Goal: Transaction & Acquisition: Purchase product/service

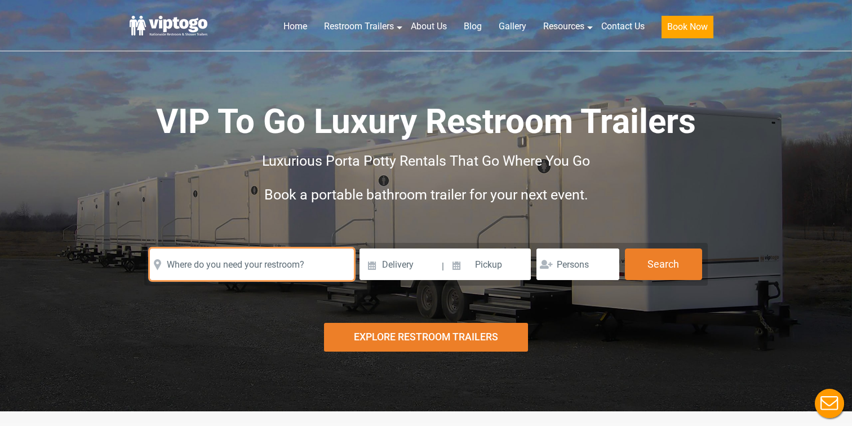
click at [195, 271] on input "text" at bounding box center [252, 265] width 204 height 32
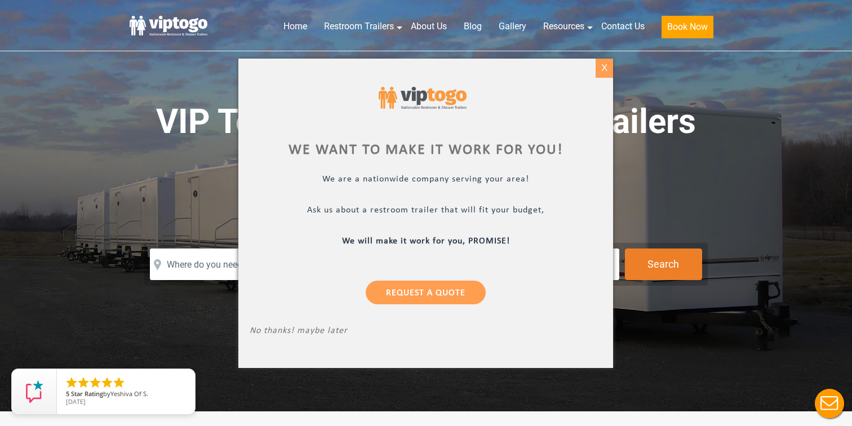
click at [611, 70] on div "X" at bounding box center [604, 68] width 17 height 19
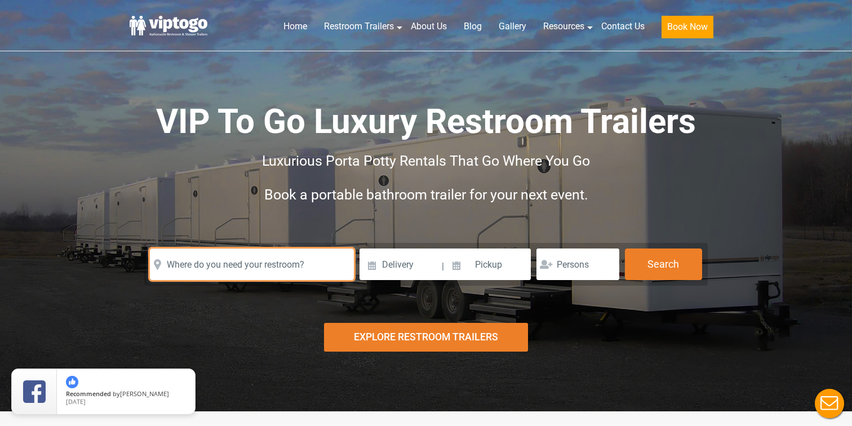
click at [249, 263] on input "text" at bounding box center [252, 265] width 204 height 32
paste input "2015 Richmond Terrace Staten Island, NY 10302"
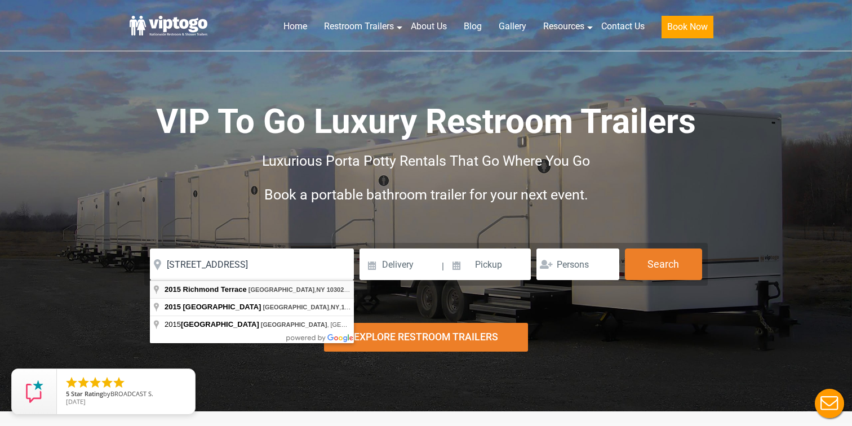
type input "2015 Richmond Terrace, Staten Island, NY 10302, USA"
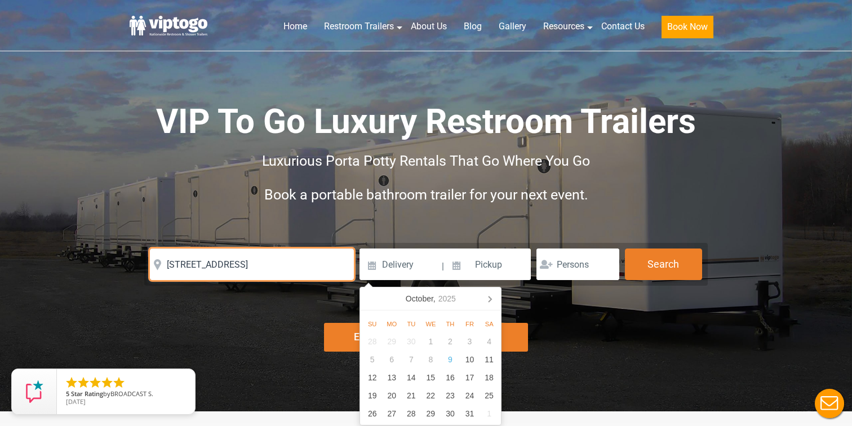
click at [276, 266] on input "[STREET_ADDRESS]" at bounding box center [252, 265] width 204 height 32
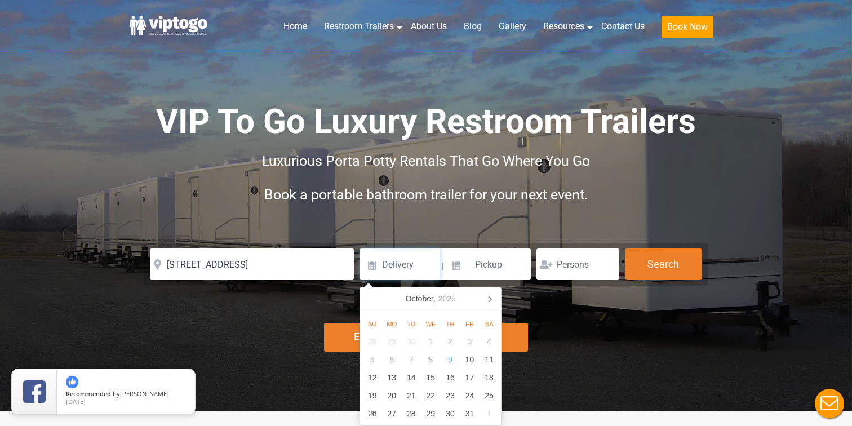
click at [401, 275] on input at bounding box center [400, 265] width 81 height 32
click at [493, 302] on icon at bounding box center [490, 299] width 18 height 18
click at [449, 362] on div "6" at bounding box center [451, 360] width 20 height 18
type input "11/06/2025"
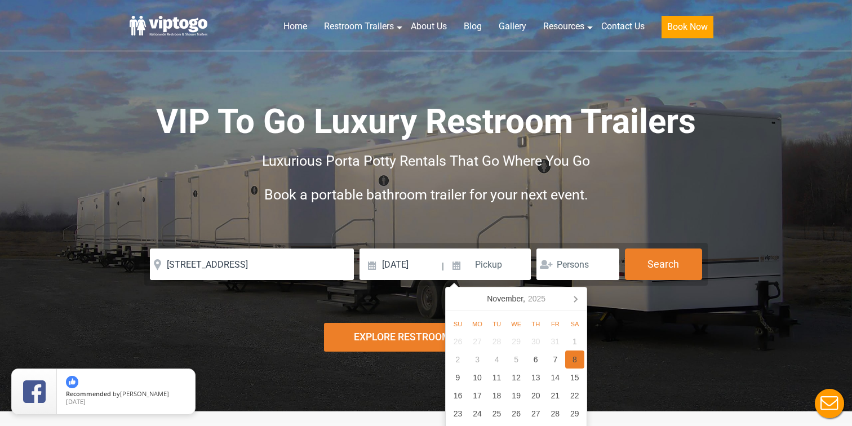
click at [573, 360] on div "8" at bounding box center [575, 360] width 20 height 18
type input "11/08/2025"
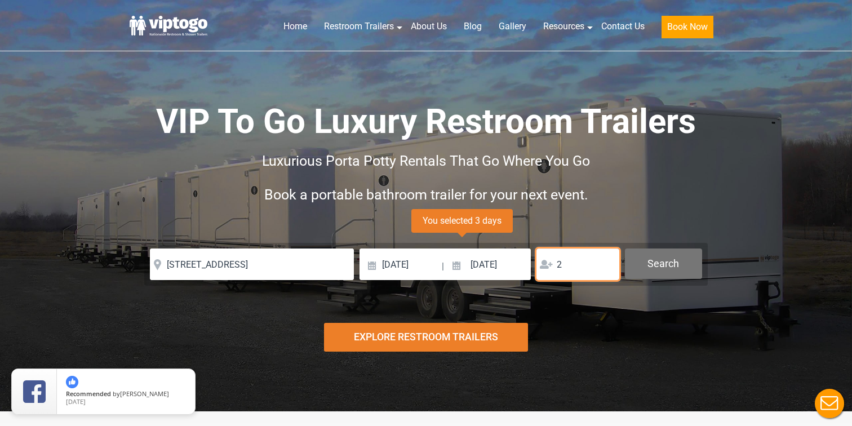
type input "2"
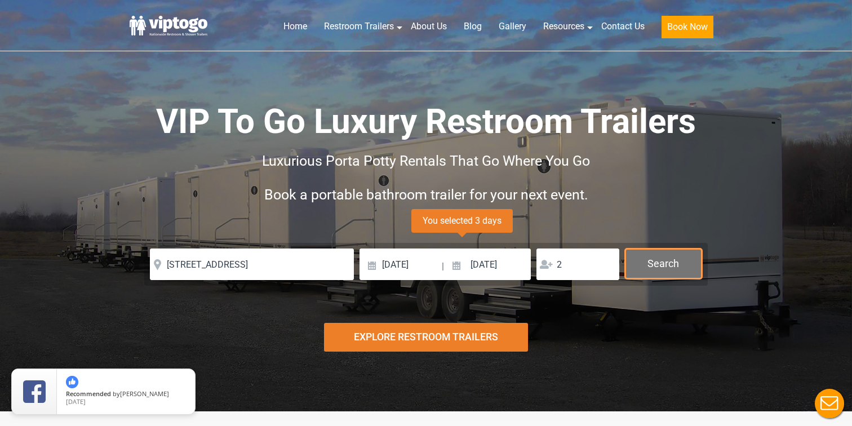
click at [677, 260] on button "Search" at bounding box center [663, 264] width 77 height 30
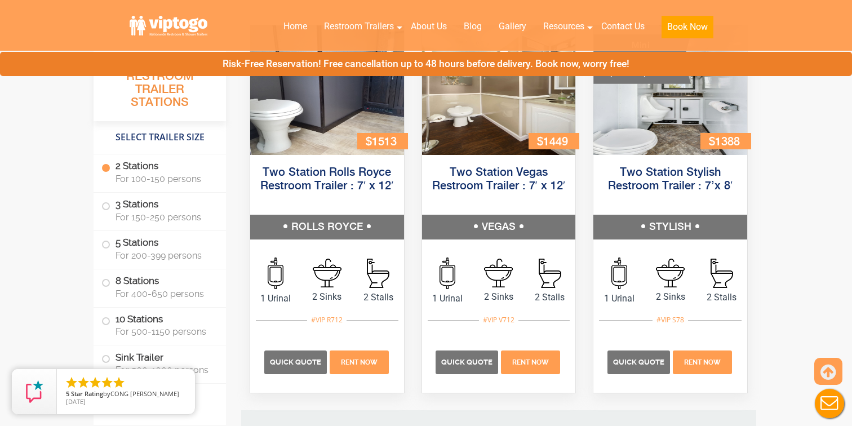
scroll to position [582, 0]
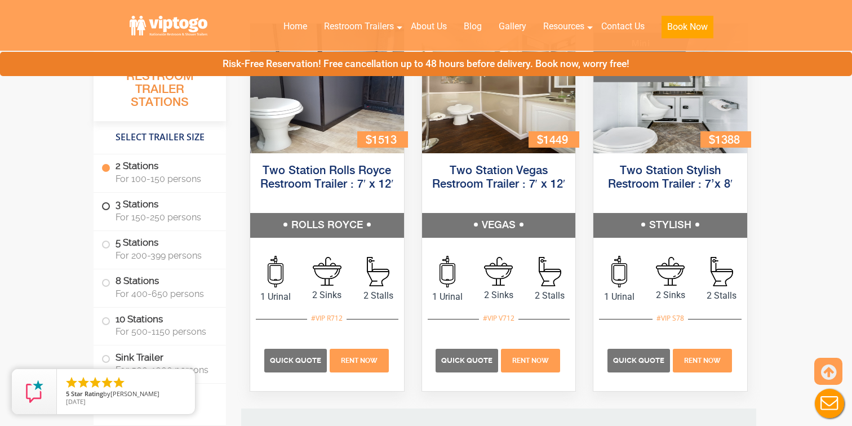
click at [110, 209] on label "3 Stations For 150-250 persons" at bounding box center [159, 210] width 117 height 35
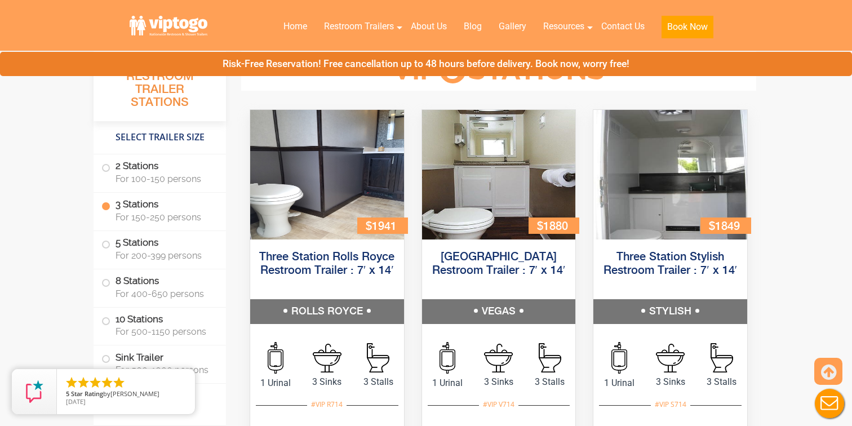
scroll to position [1241, 0]
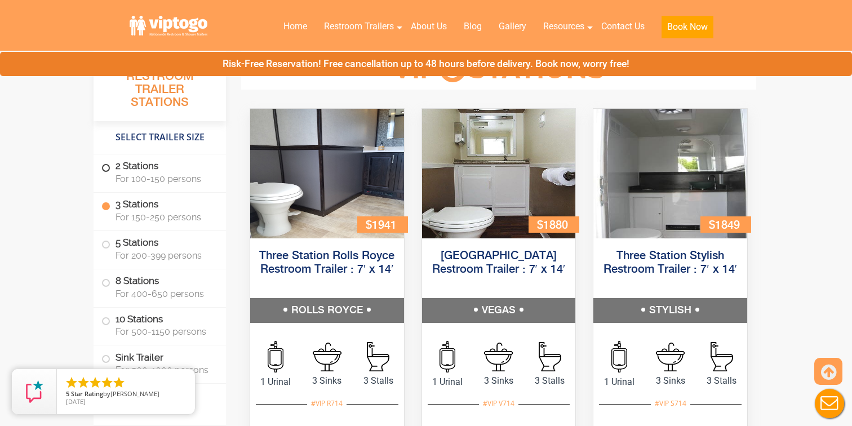
click at [130, 171] on label "2 Stations For 100-150 persons" at bounding box center [159, 171] width 117 height 35
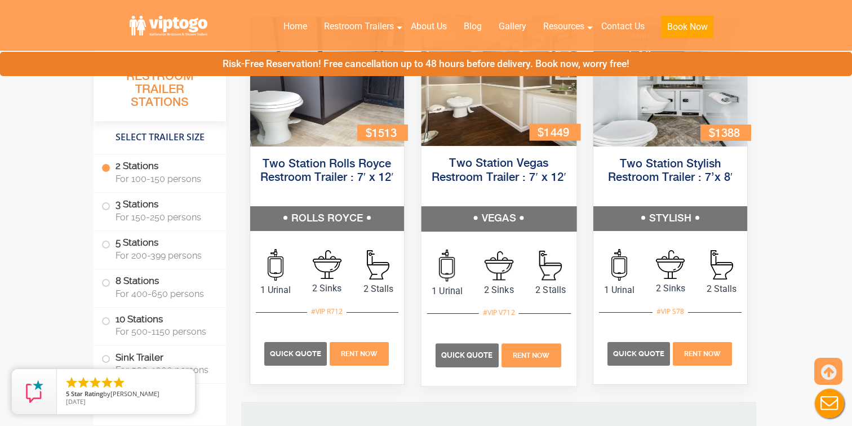
scroll to position [589, 0]
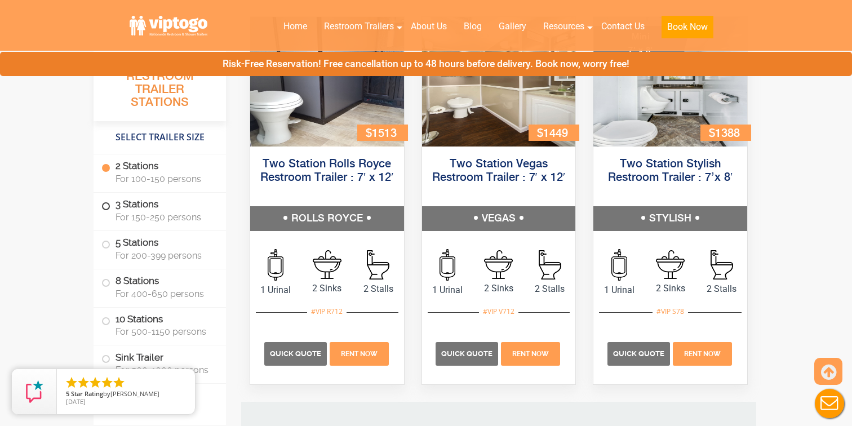
click at [149, 204] on label "3 Stations For 150-250 persons" at bounding box center [159, 210] width 117 height 35
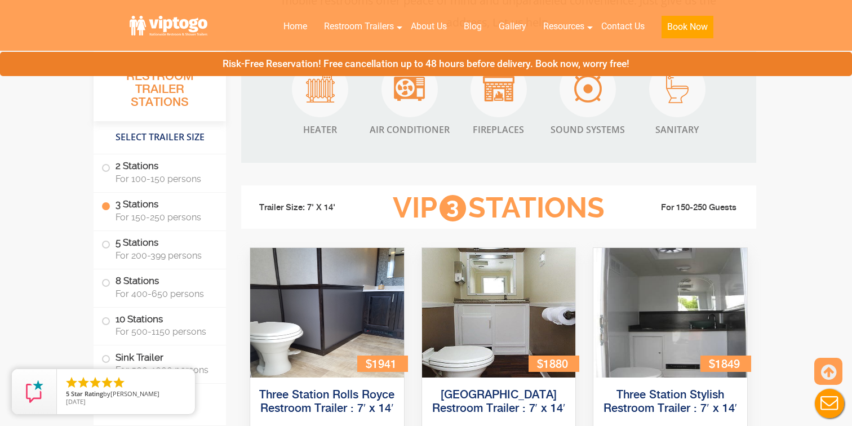
scroll to position [1241, 0]
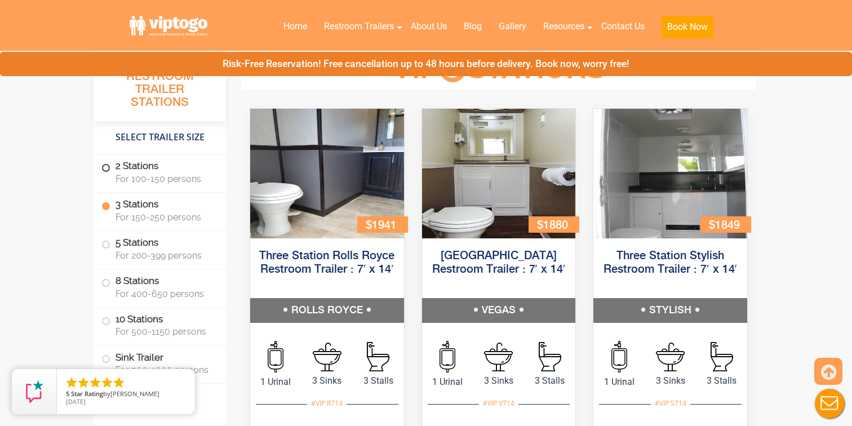
click at [154, 161] on label "2 Stations For 100-150 persons" at bounding box center [159, 171] width 117 height 35
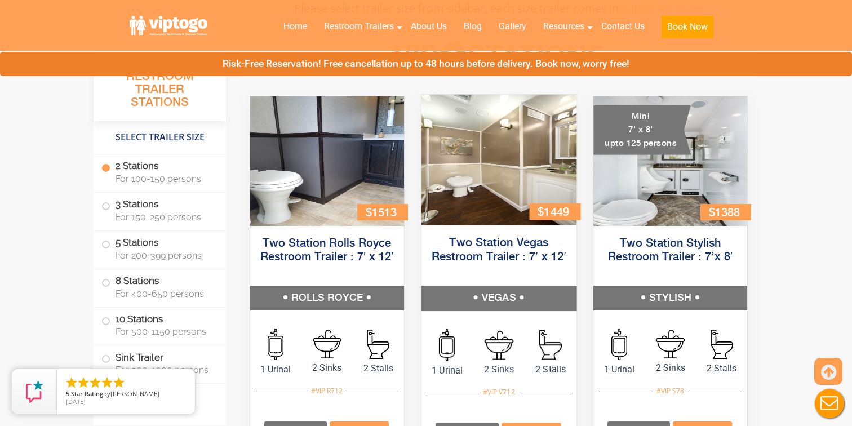
scroll to position [512, 0]
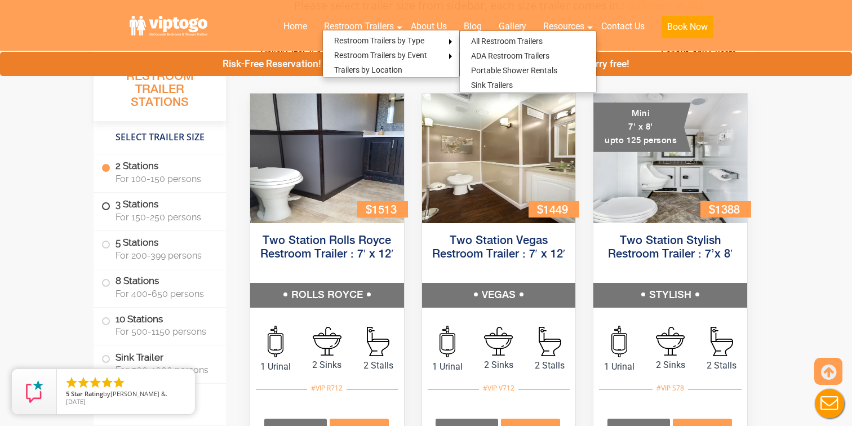
click at [137, 203] on label "3 Stations For 150-250 persons" at bounding box center [159, 210] width 117 height 35
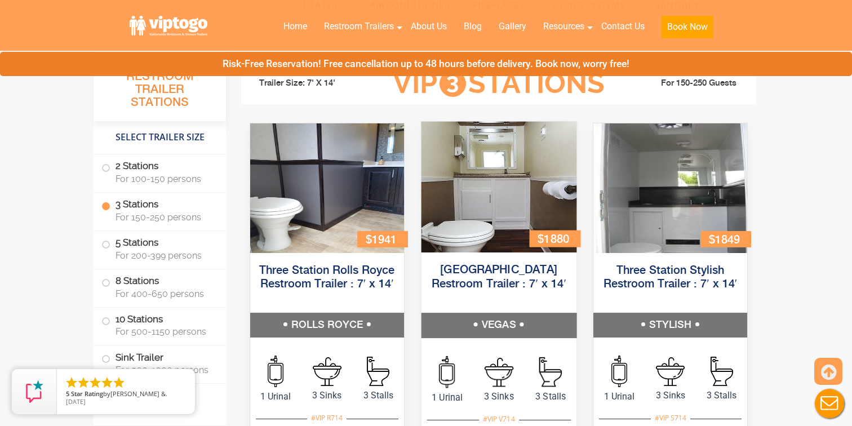
scroll to position [1241, 0]
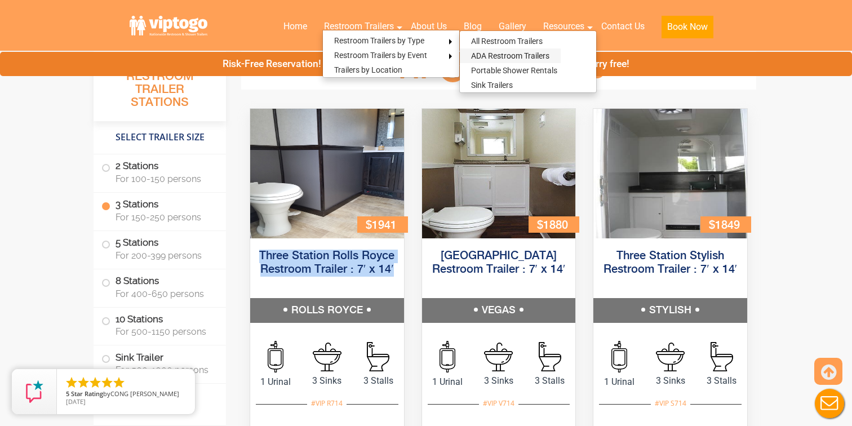
click at [468, 52] on link "ADA Restroom Trailers" at bounding box center [510, 55] width 101 height 15
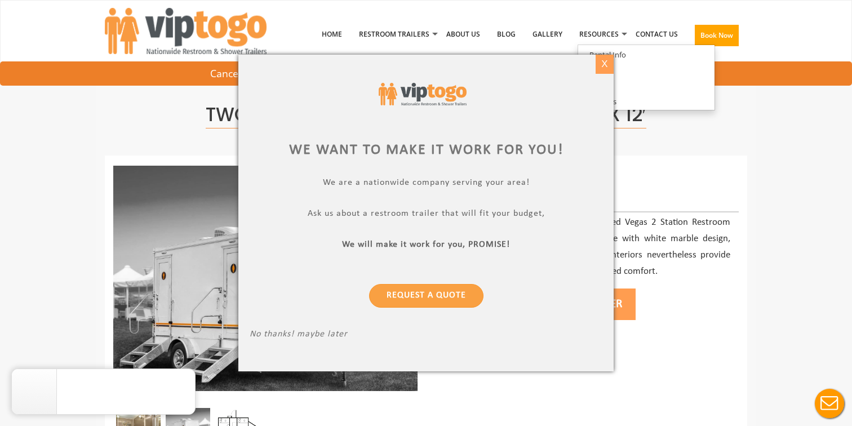
click at [601, 68] on div "X" at bounding box center [604, 64] width 17 height 19
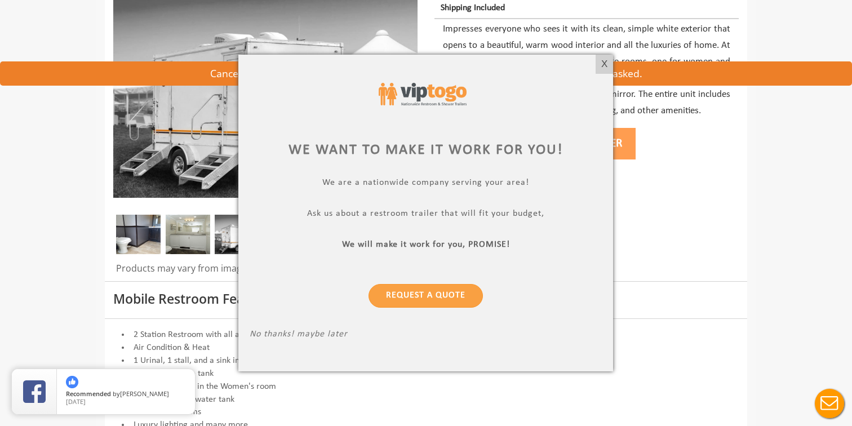
scroll to position [255, 0]
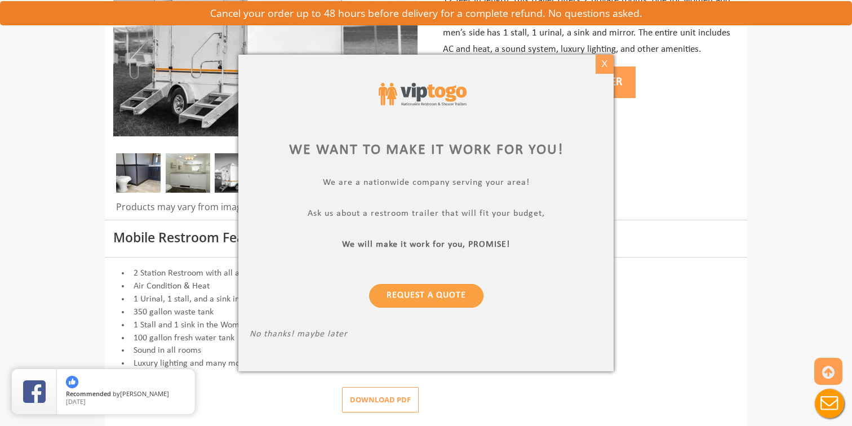
click at [607, 61] on div "X" at bounding box center [604, 64] width 17 height 19
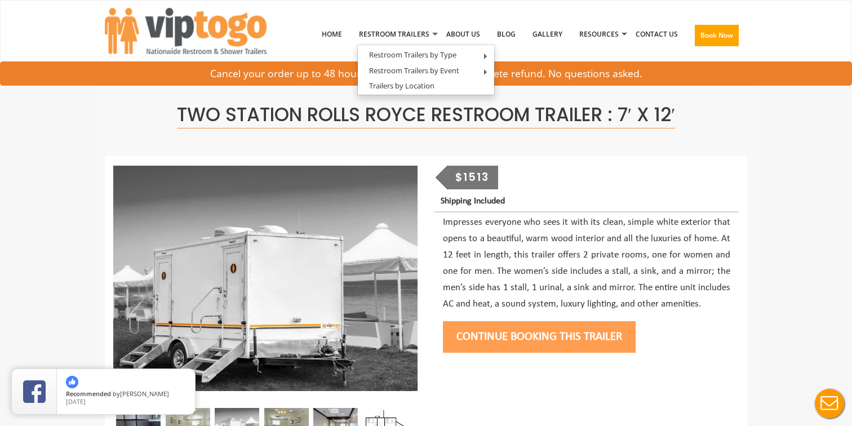
scroll to position [0, 0]
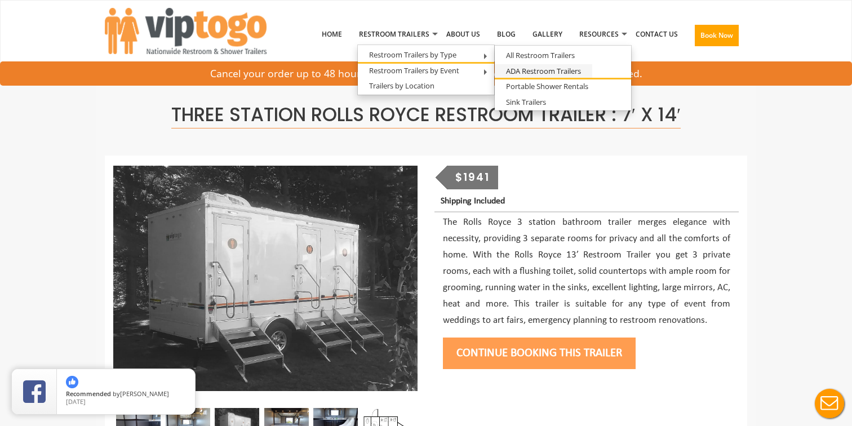
click at [527, 69] on link "ADA Restroom Trailers" at bounding box center [544, 71] width 98 height 14
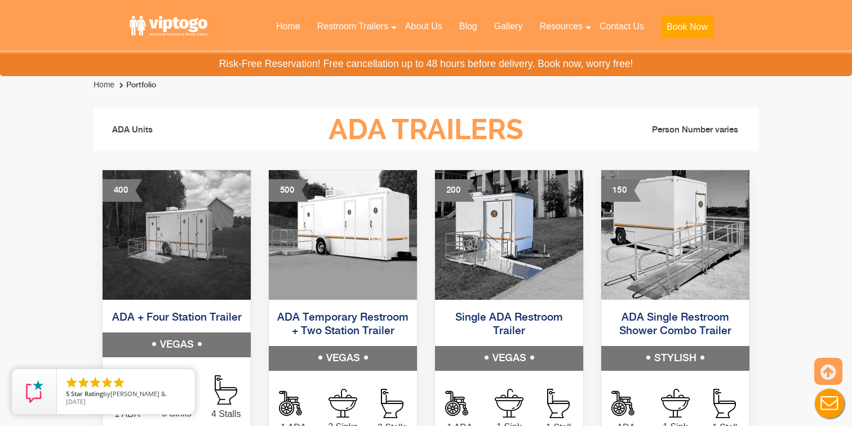
scroll to position [535, 0]
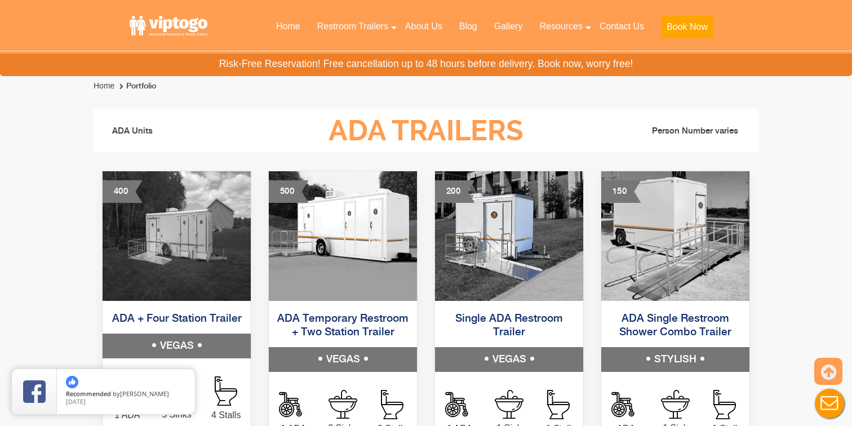
click at [319, 324] on link "ADA Temporary Restroom + Two Station Trailer" at bounding box center [342, 325] width 131 height 25
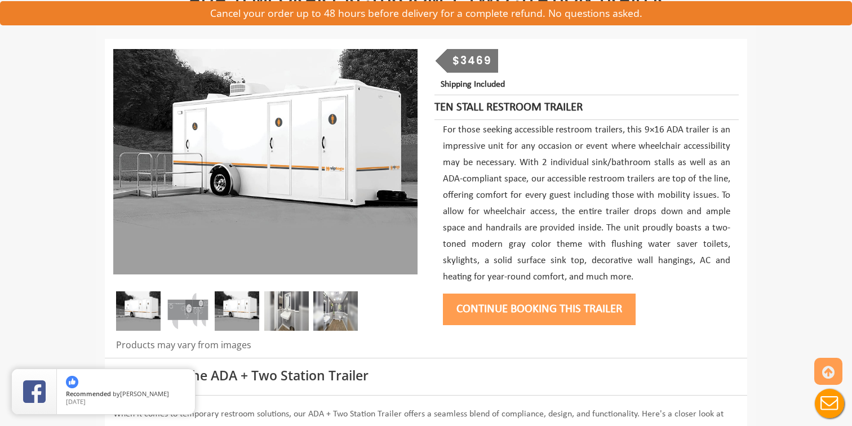
scroll to position [115, 0]
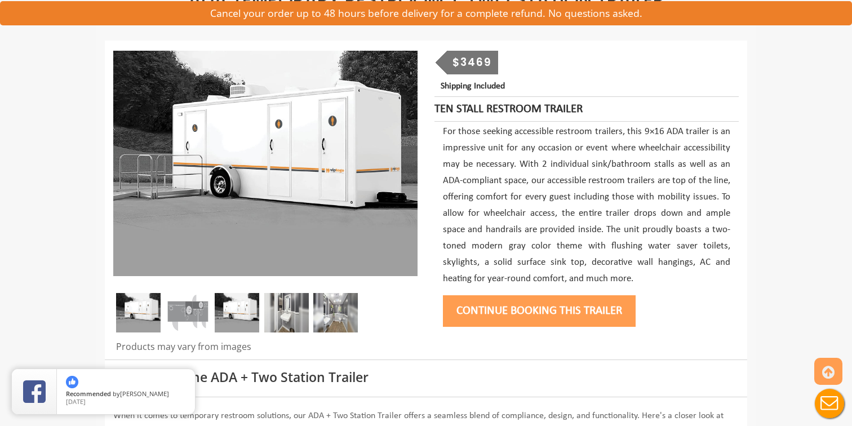
click at [211, 308] on div at bounding box center [265, 315] width 304 height 45
click at [236, 308] on img at bounding box center [237, 312] width 45 height 39
click at [291, 313] on img at bounding box center [286, 312] width 45 height 39
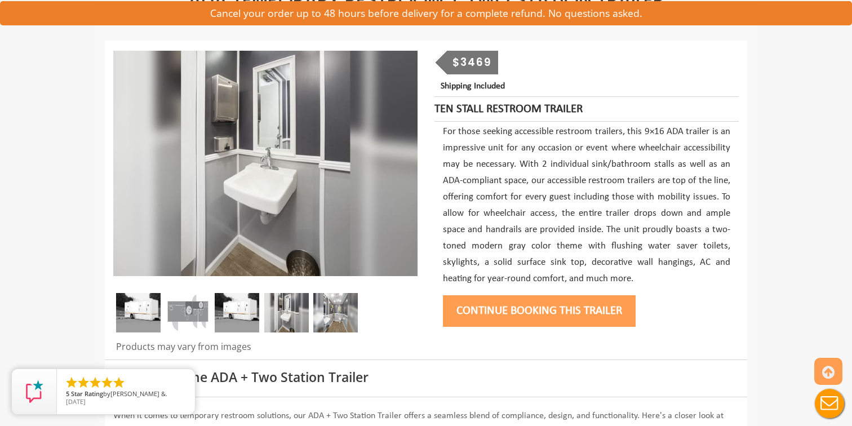
click at [344, 316] on img at bounding box center [335, 312] width 45 height 39
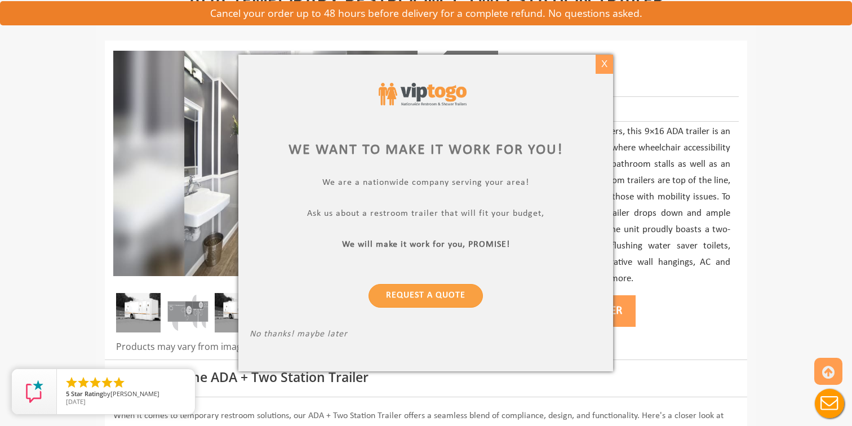
click at [601, 72] on div "X" at bounding box center [604, 64] width 17 height 19
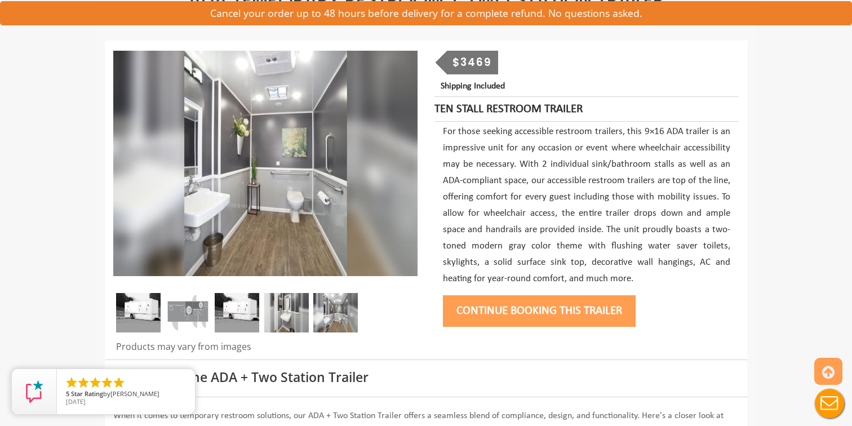
click at [252, 317] on img at bounding box center [237, 312] width 45 height 39
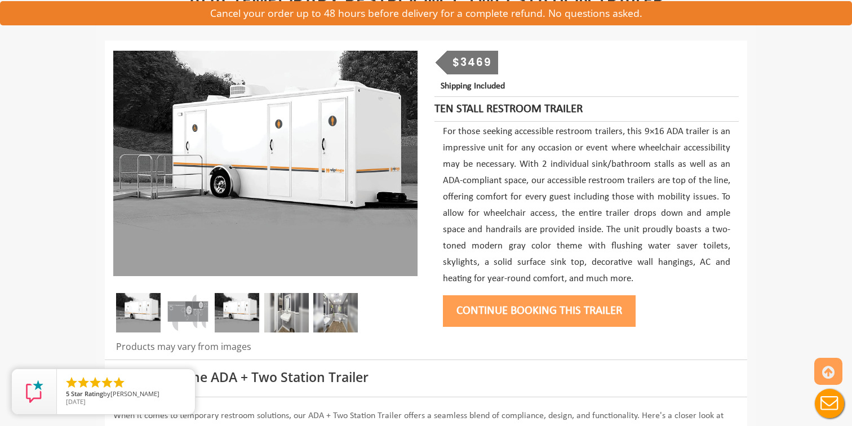
click at [302, 313] on img at bounding box center [286, 312] width 45 height 39
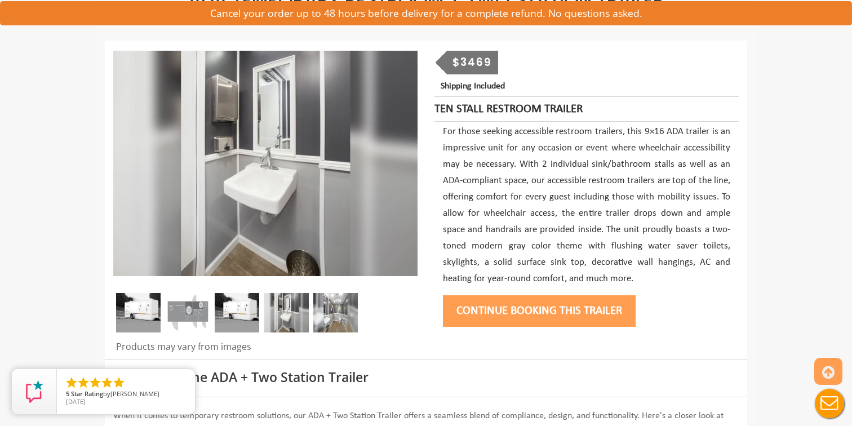
click at [326, 315] on img at bounding box center [335, 312] width 45 height 39
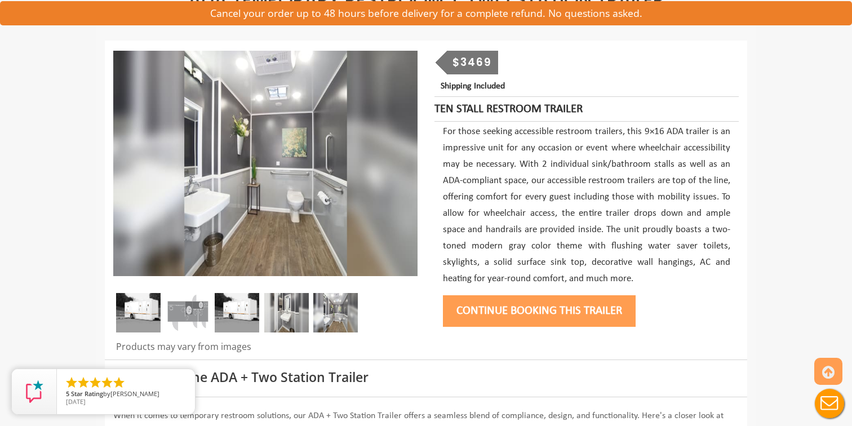
click at [480, 299] on button "Continue Booking this trailer" at bounding box center [539, 311] width 193 height 32
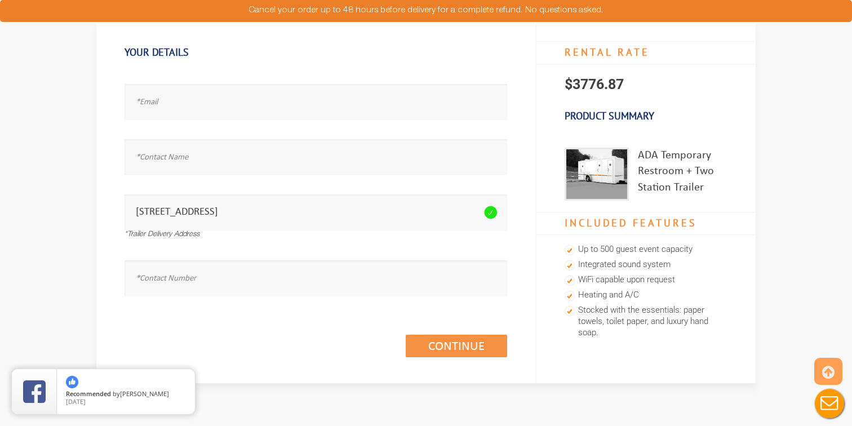
scroll to position [89, 0]
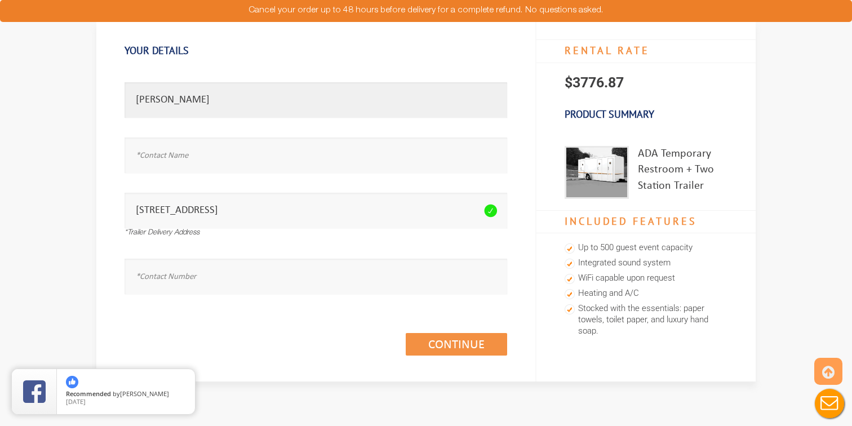
type input "[PERSON_NAME]"
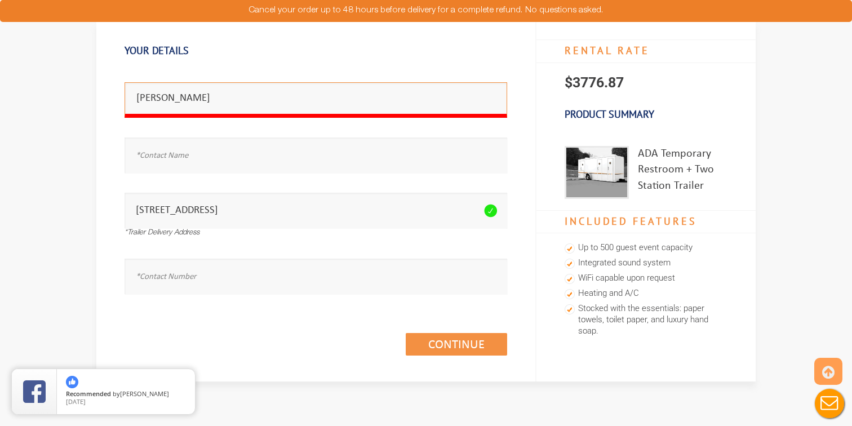
click at [79, 144] on section "Your Information Rental Details PAYMENT INFORMATION Your Details Email address …" at bounding box center [426, 181] width 852 height 485
click at [193, 103] on input "[PERSON_NAME]" at bounding box center [316, 100] width 383 height 36
drag, startPoint x: 193, startPoint y: 103, endPoint x: 193, endPoint y: 92, distance: 10.7
click at [193, 103] on input "[PERSON_NAME]" at bounding box center [316, 100] width 383 height 36
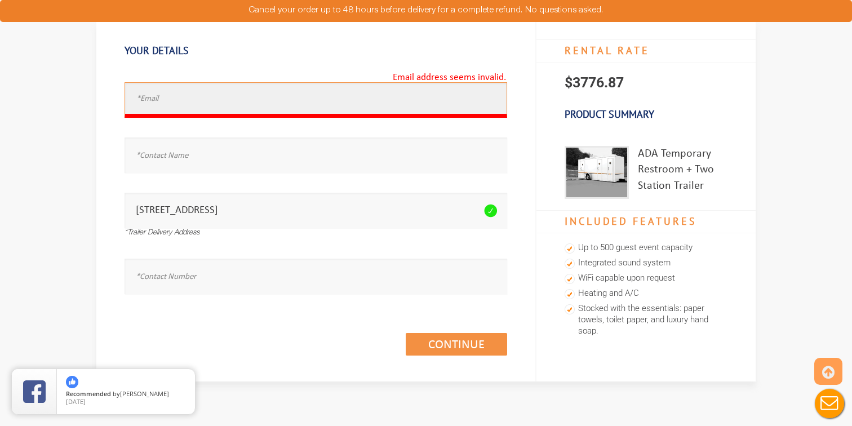
click at [179, 107] on input "text" at bounding box center [316, 100] width 383 height 36
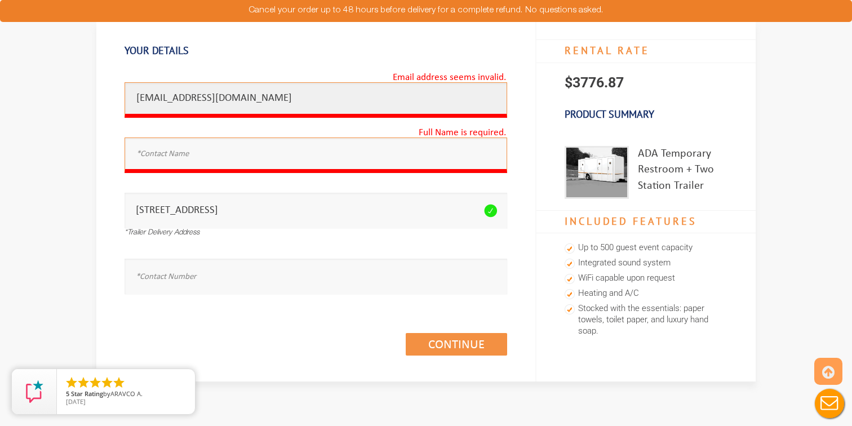
type input "[EMAIL_ADDRESS][DOMAIN_NAME]"
click at [151, 151] on input "text" at bounding box center [316, 156] width 383 height 36
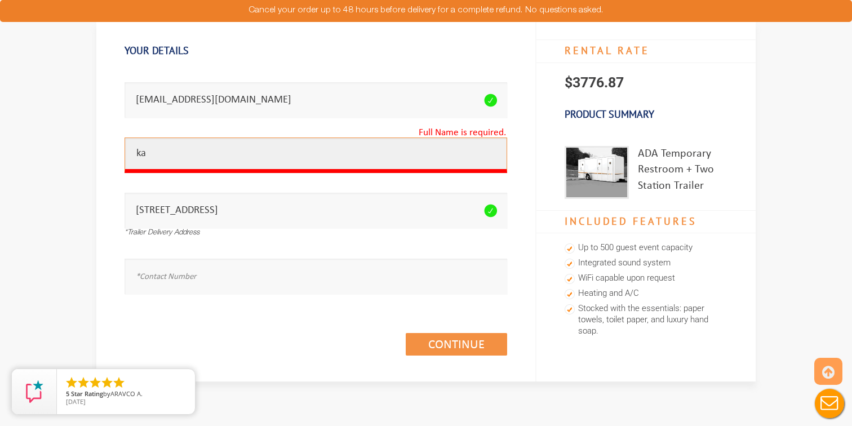
type input "k"
type input "[PERSON_NAME]"
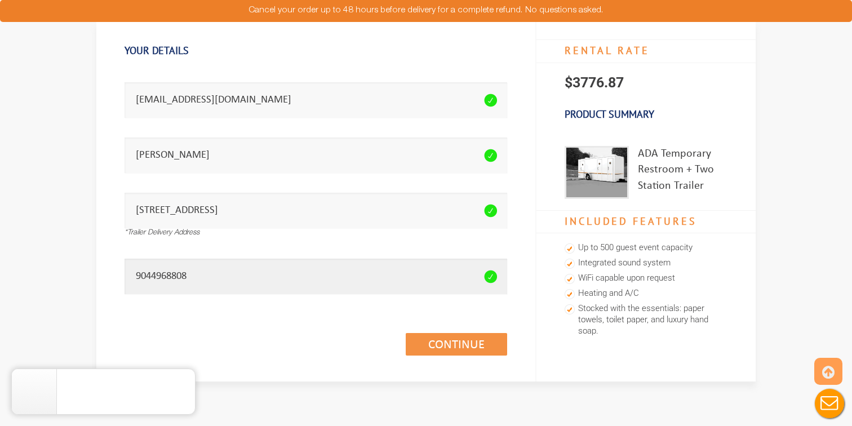
type input "9044968808"
click at [241, 371] on div "Your Details Email address seems invalid. [EMAIL_ADDRESS][DOMAIN_NAME] Full Nam…" at bounding box center [316, 201] width 440 height 359
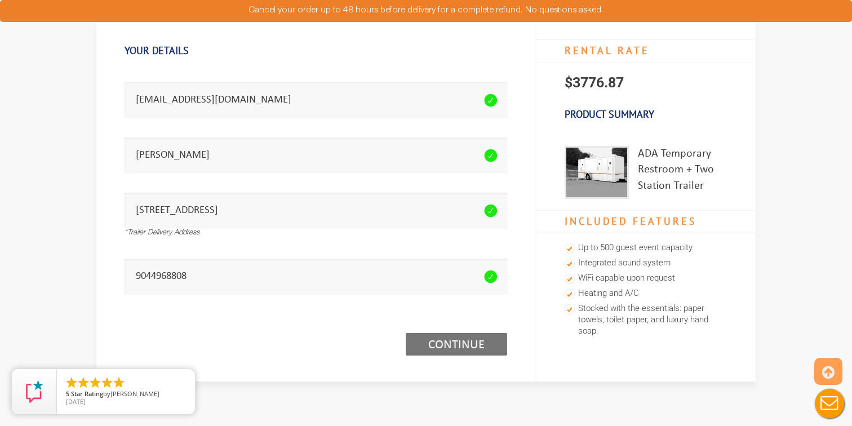
click at [445, 347] on link "Continue (1/3)" at bounding box center [456, 344] width 101 height 23
